Goal: Task Accomplishment & Management: Use online tool/utility

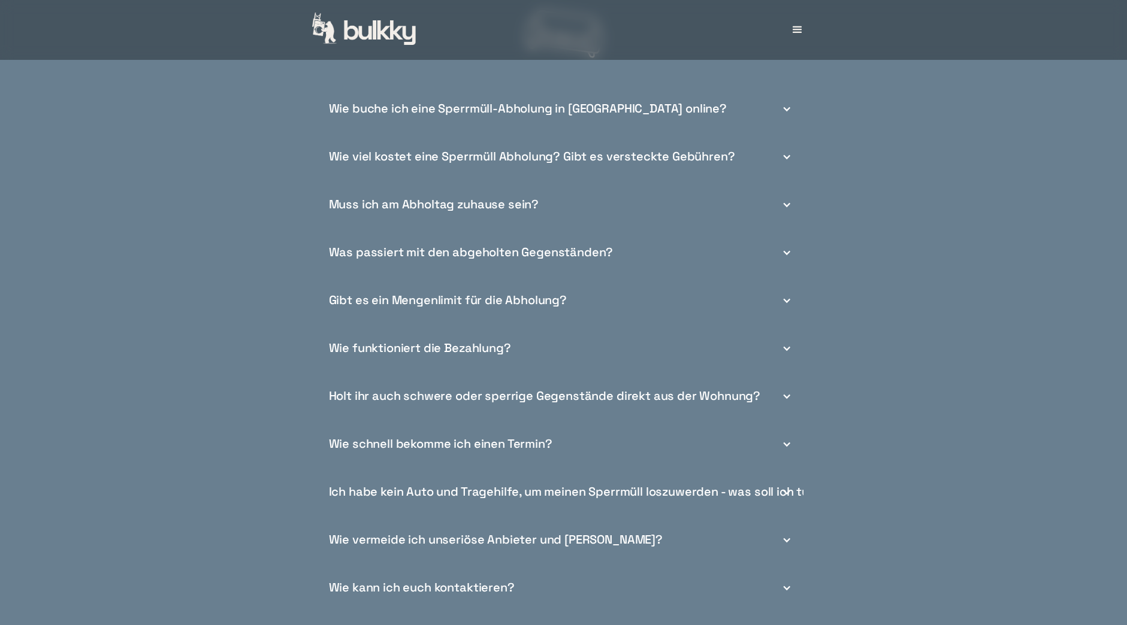
scroll to position [4608, 0]
click at [763, 401] on div "Holt ihr auch schwere oder sperrige Gegenstände direkt aus der Wohnung?" at bounding box center [563, 395] width 479 height 48
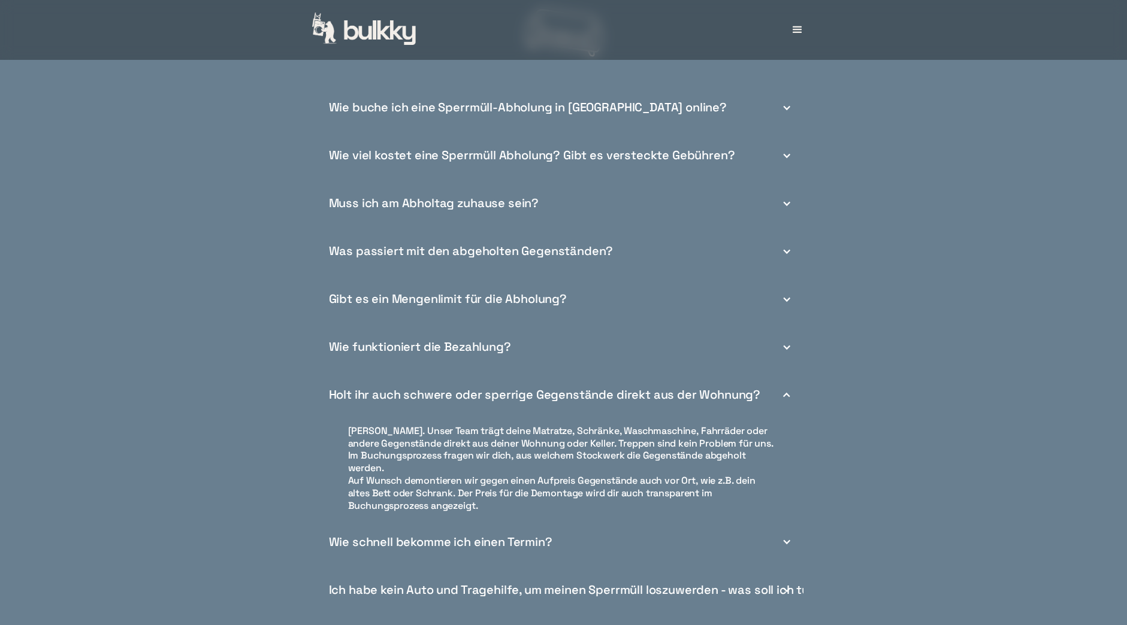
click at [763, 402] on div "Holt ihr auch schwere oder sperrige Gegenstände direkt aus der Wohnung?" at bounding box center [563, 395] width 479 height 48
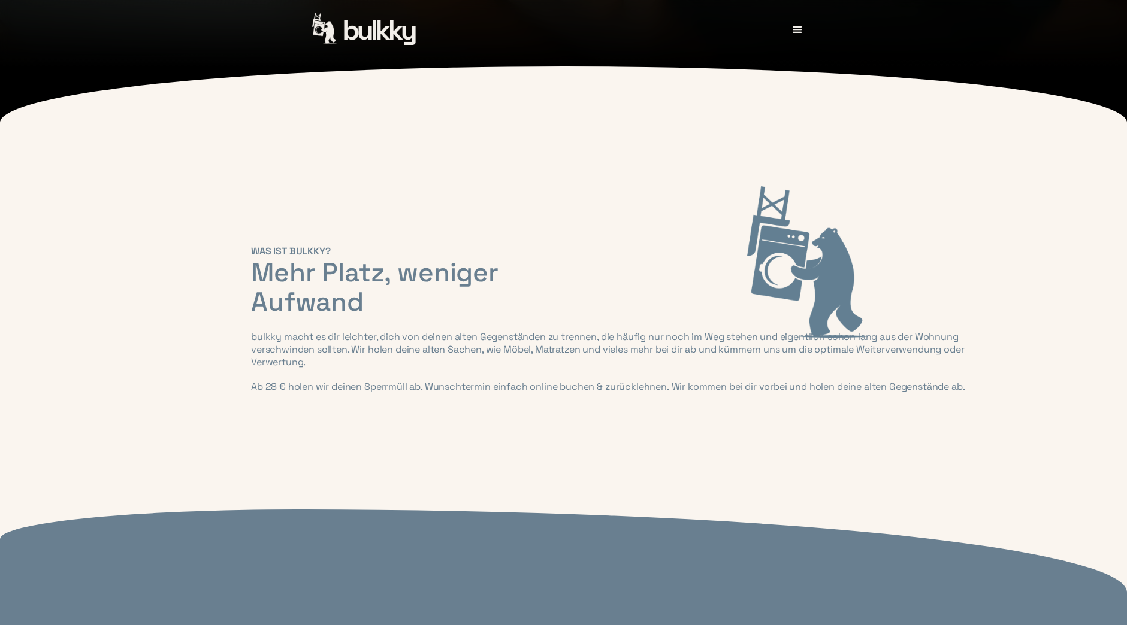
scroll to position [432, 0]
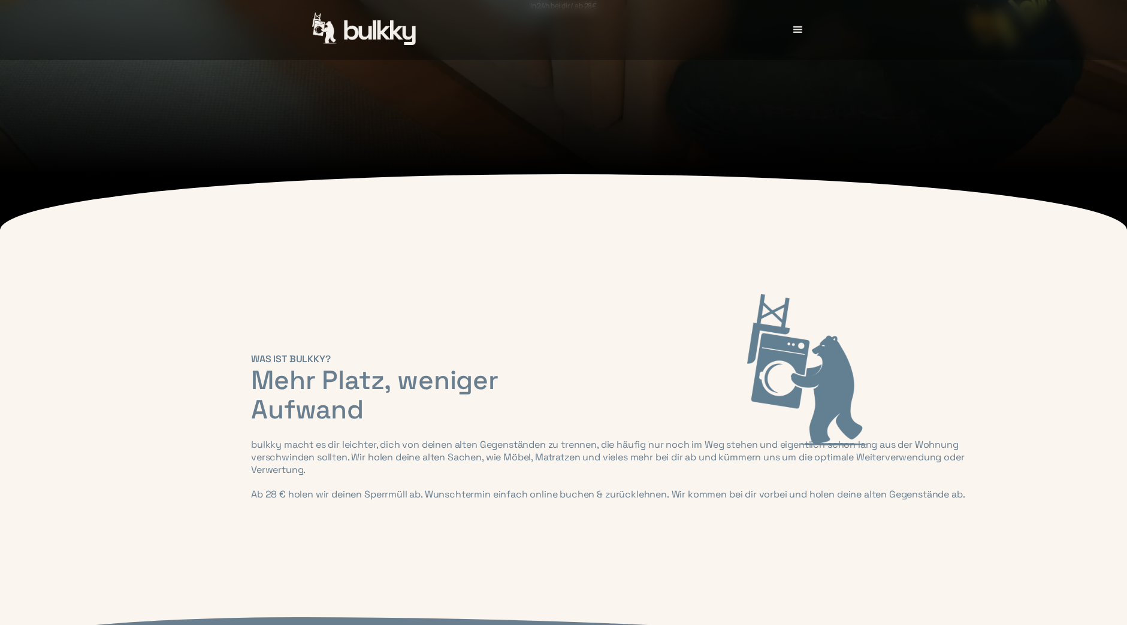
click at [800, 30] on div "menu" at bounding box center [797, 30] width 14 height 14
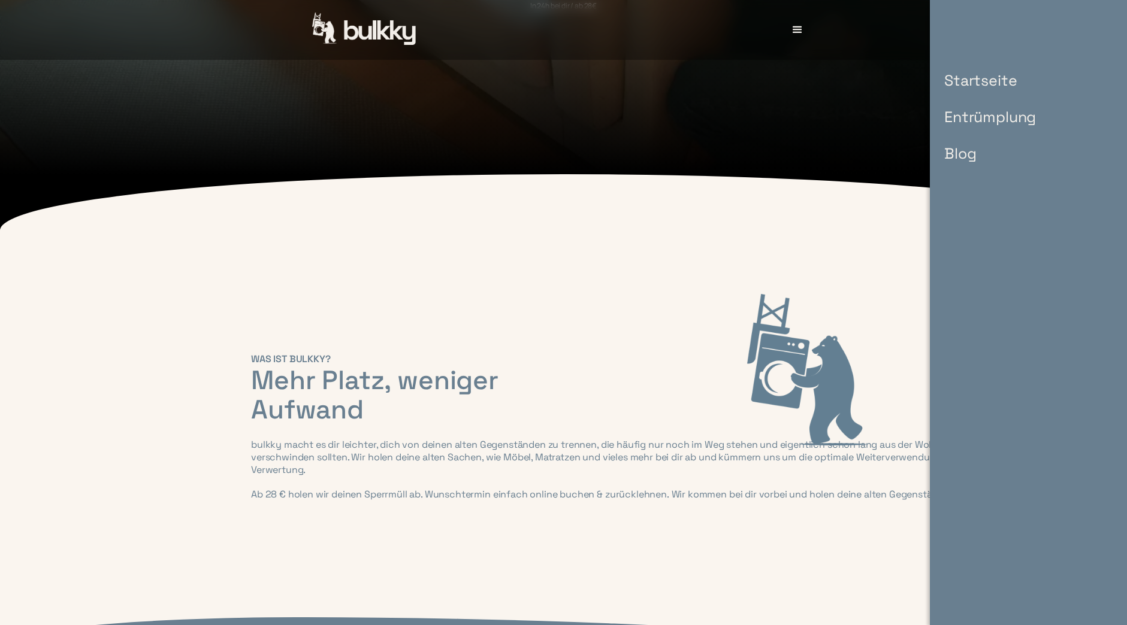
click at [974, 80] on link "Startseite" at bounding box center [990, 80] width 116 height 37
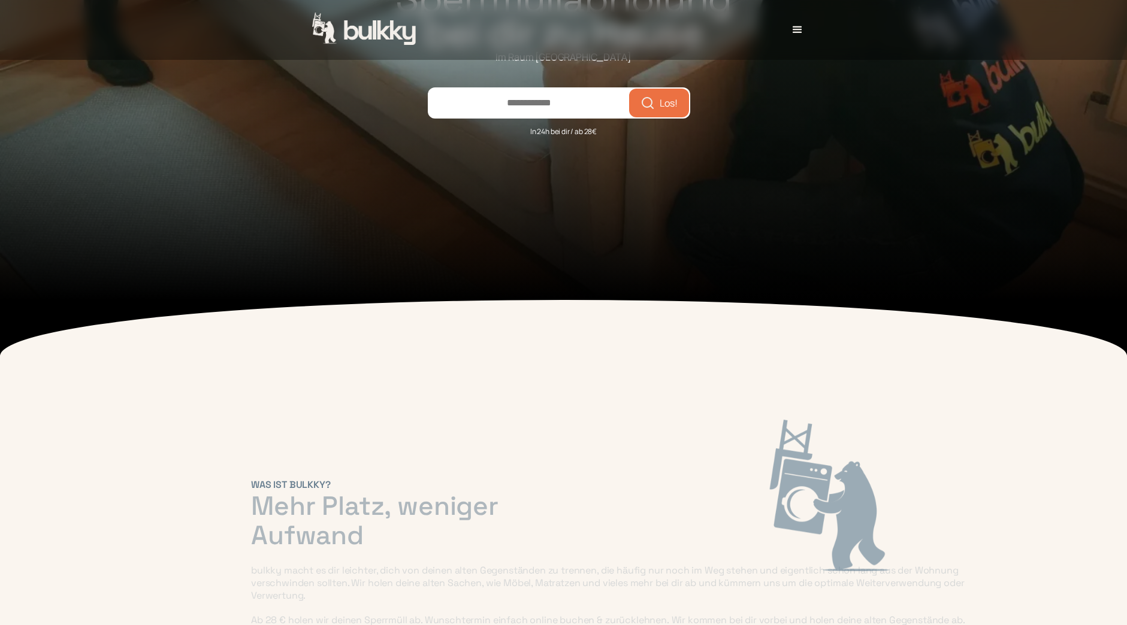
scroll to position [319, 0]
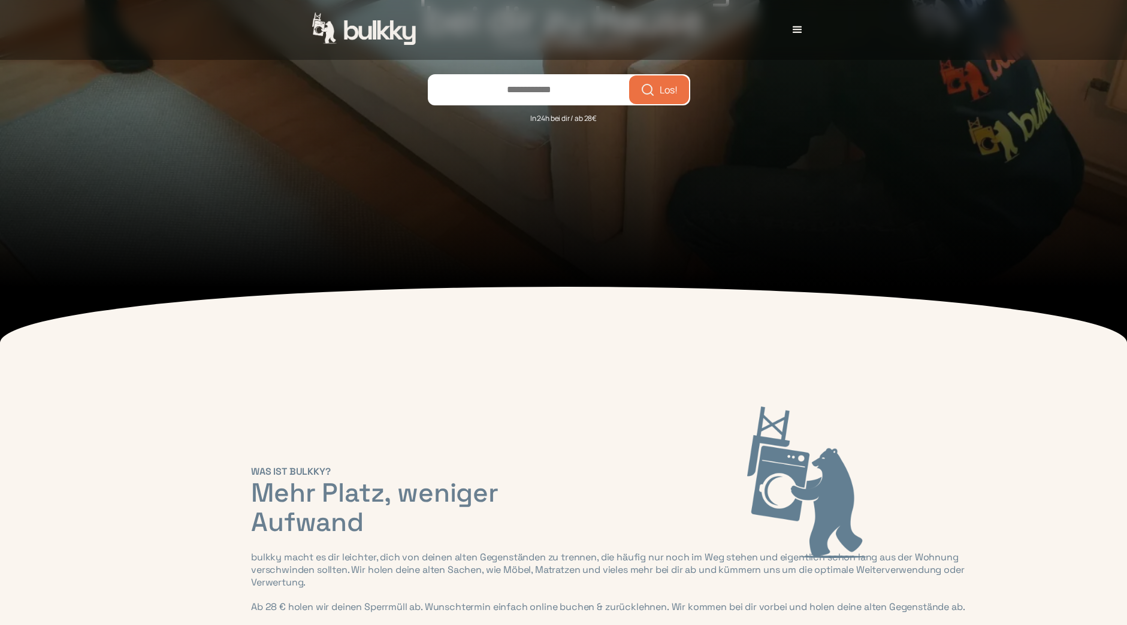
click at [533, 86] on input "number" at bounding box center [529, 89] width 200 height 29
type input "*****"
click at [631, 78] on button "Los!" at bounding box center [658, 90] width 55 height 24
